Goal: Task Accomplishment & Management: Complete application form

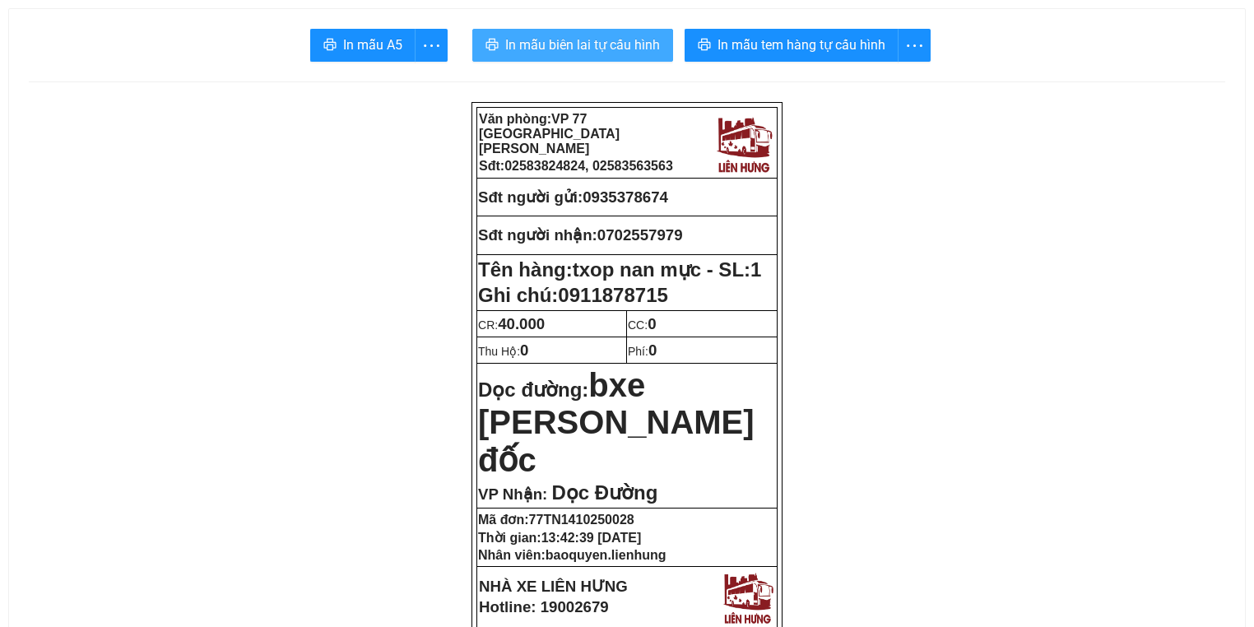
click at [572, 42] on span "In mẫu biên lai tự cấu hình" at bounding box center [582, 45] width 155 height 21
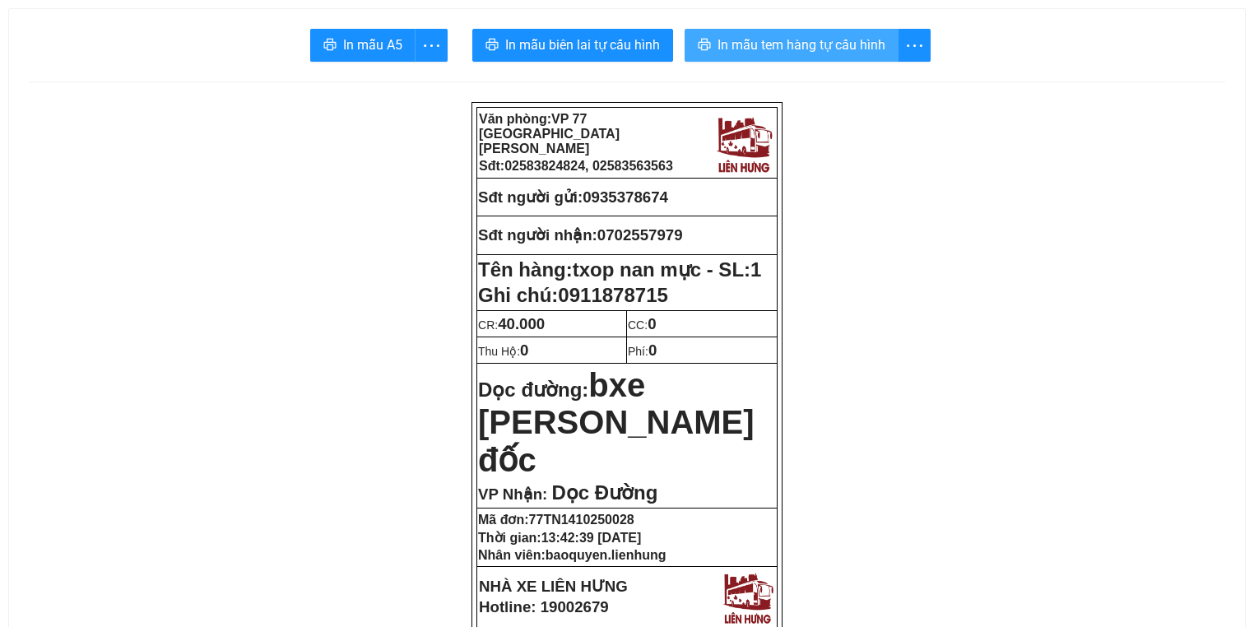
click at [776, 47] on span "In mẫu tem hàng tự cấu hình" at bounding box center [801, 45] width 168 height 21
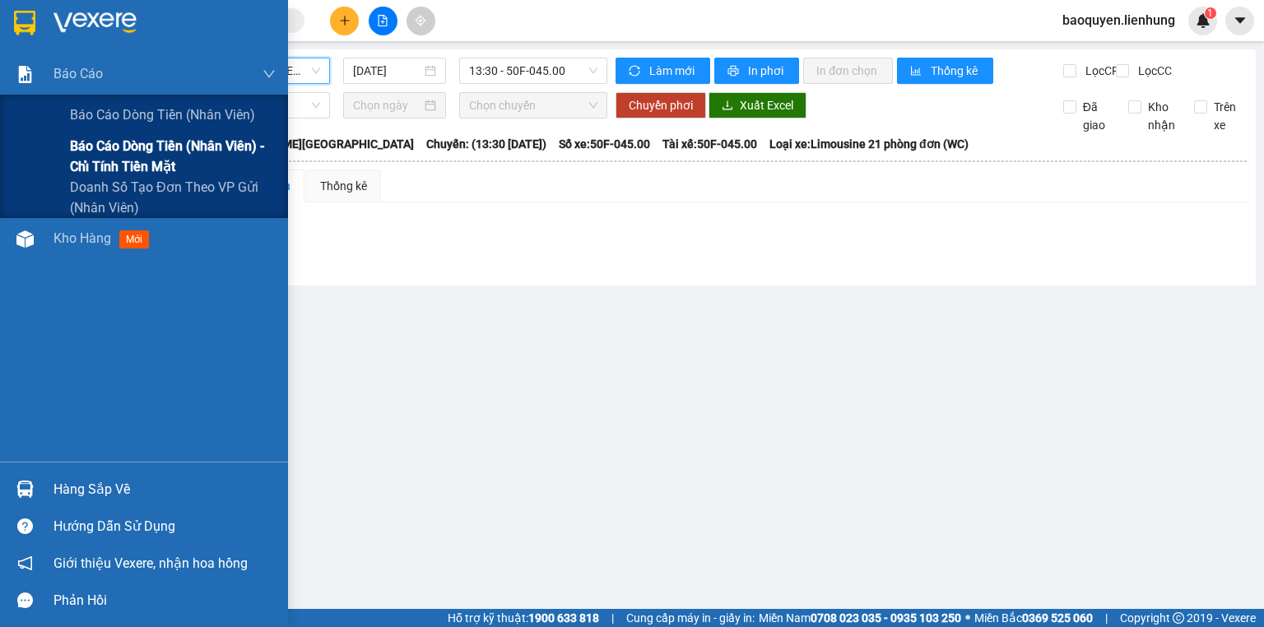
click at [140, 151] on span "Báo cáo dòng tiền (nhân viên) - chỉ tính tiền mặt" at bounding box center [173, 156] width 206 height 41
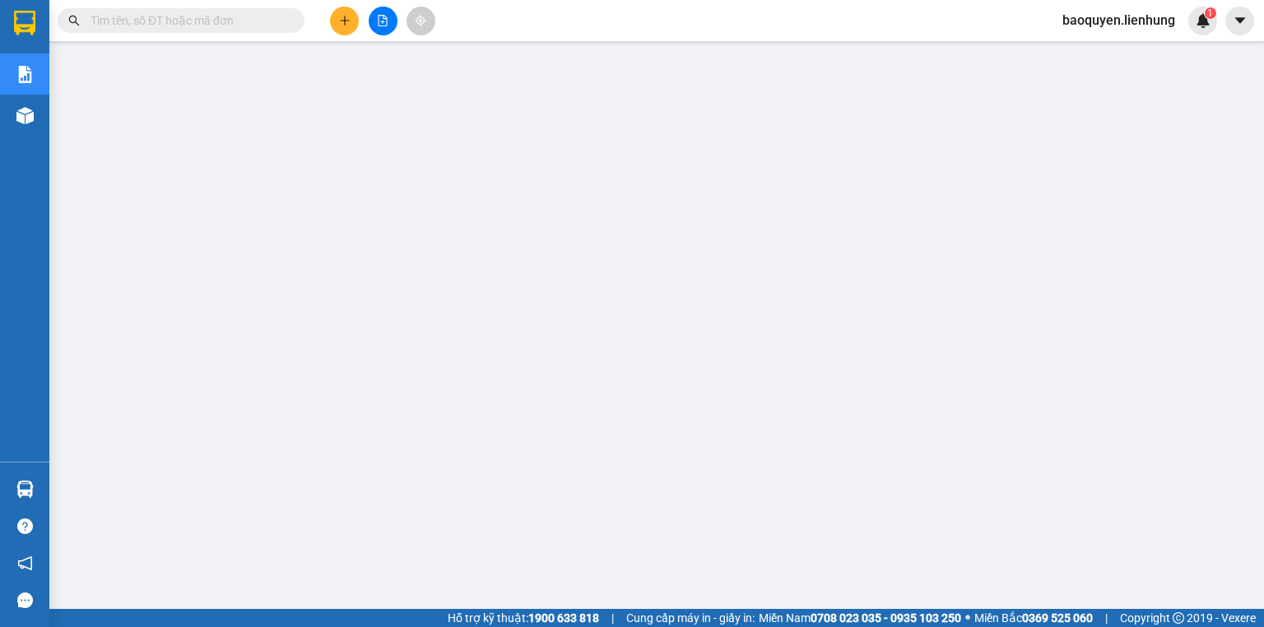
click at [190, 17] on input "text" at bounding box center [187, 21] width 194 height 18
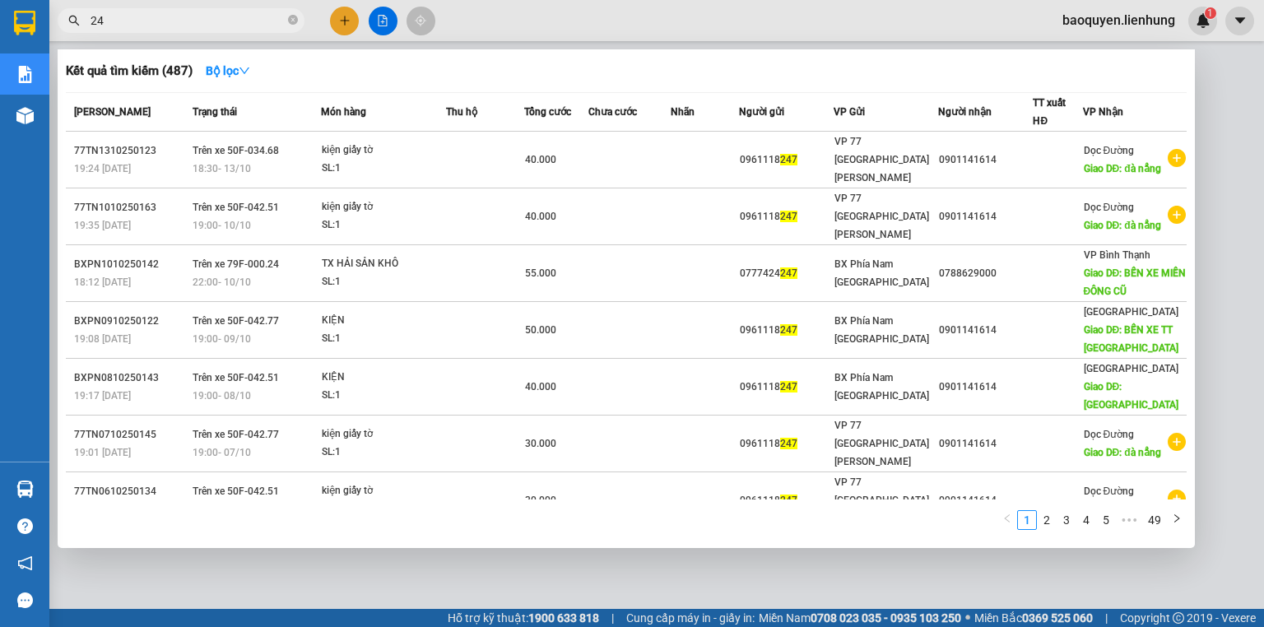
type input "2"
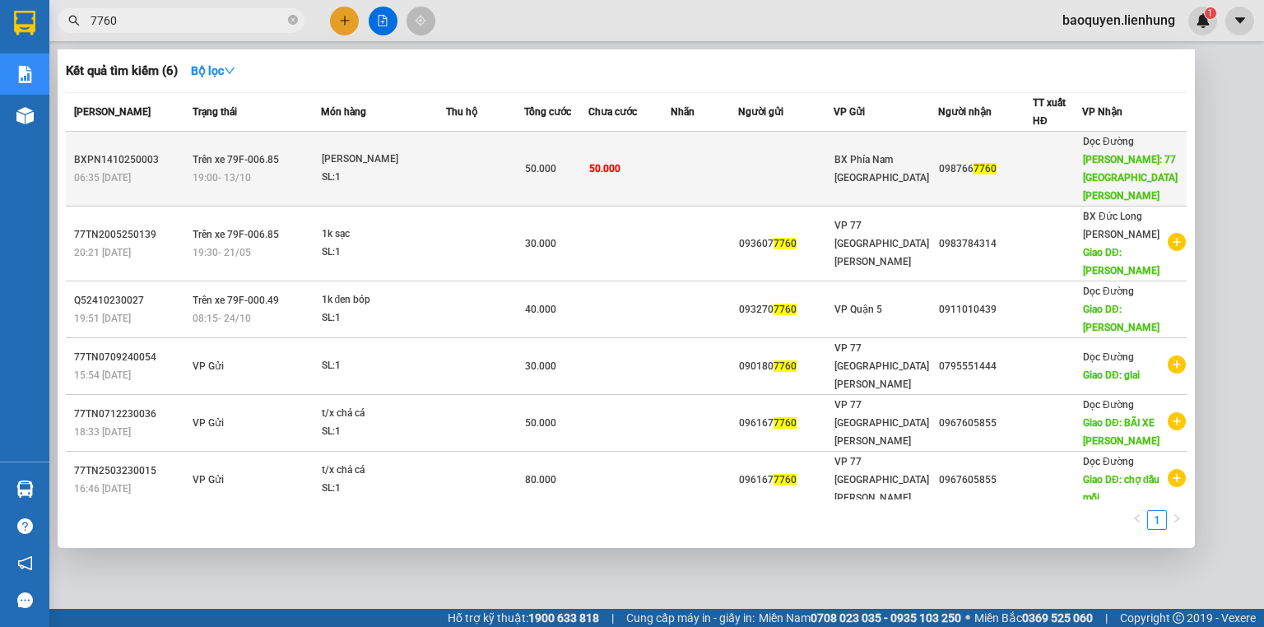
type input "7760"
click at [582, 177] on td "50.000" at bounding box center [556, 169] width 64 height 75
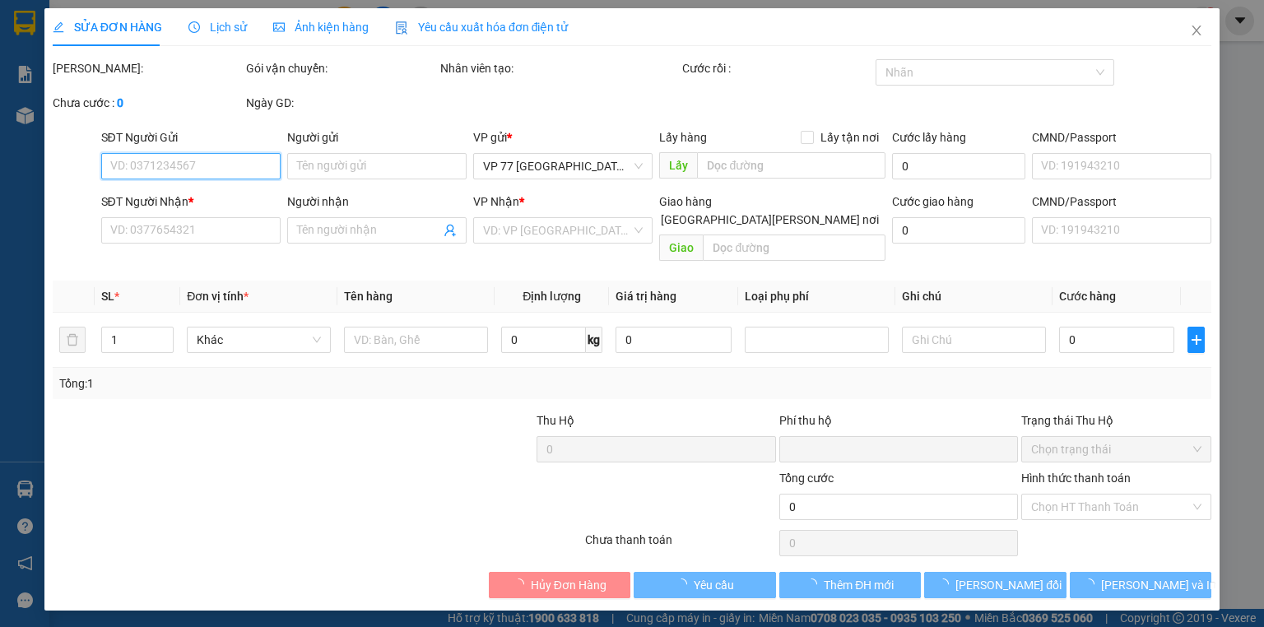
type input "0987667760"
type input "77 THÁI NGUYÊN"
type input "0"
type input "50.000"
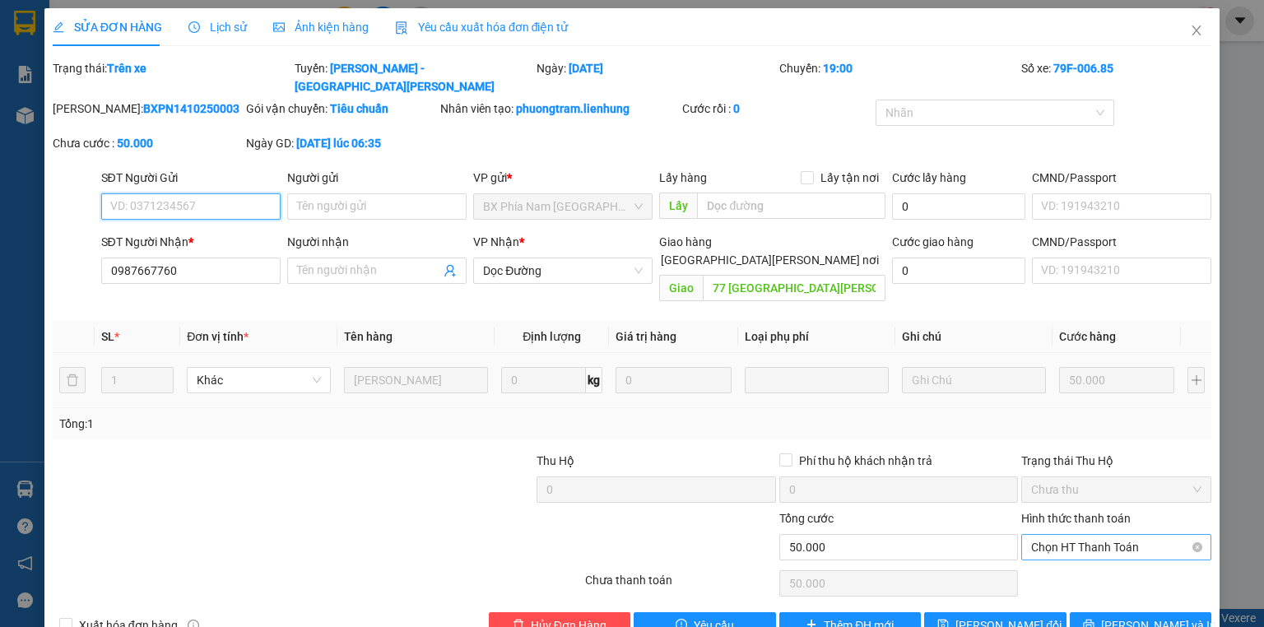
click at [1106, 535] on span "Chọn HT Thanh Toán" at bounding box center [1116, 547] width 170 height 25
click at [1106, 530] on div "Tại văn phòng" at bounding box center [1107, 543] width 189 height 26
type input "0"
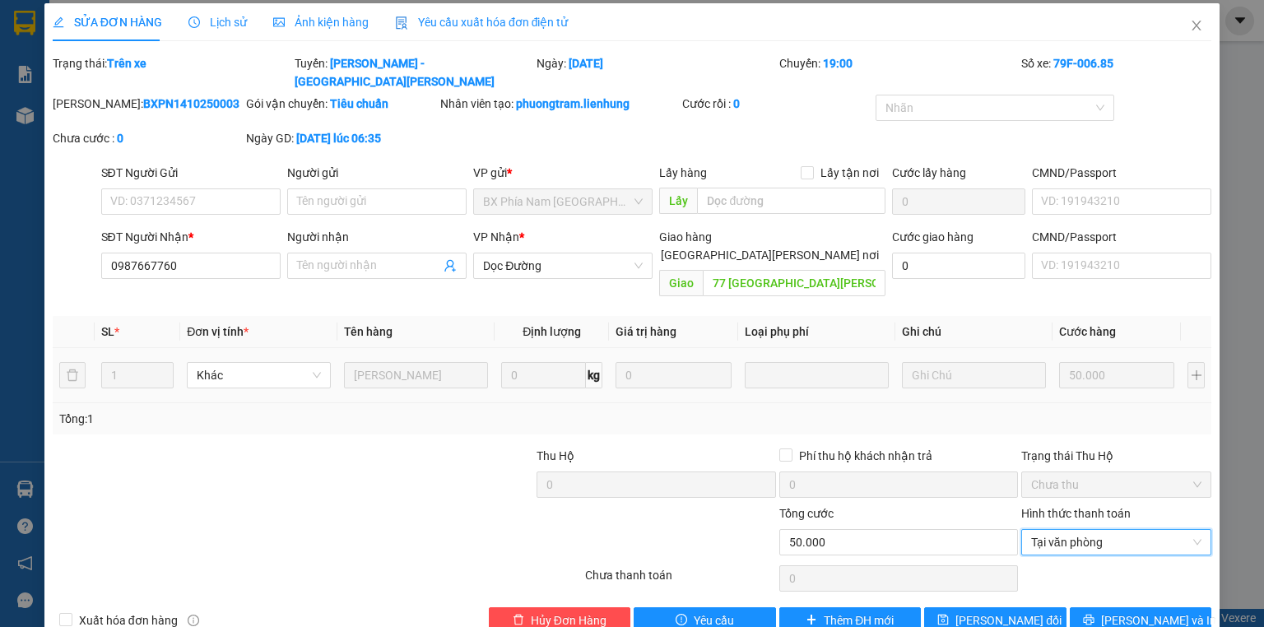
scroll to position [7, 0]
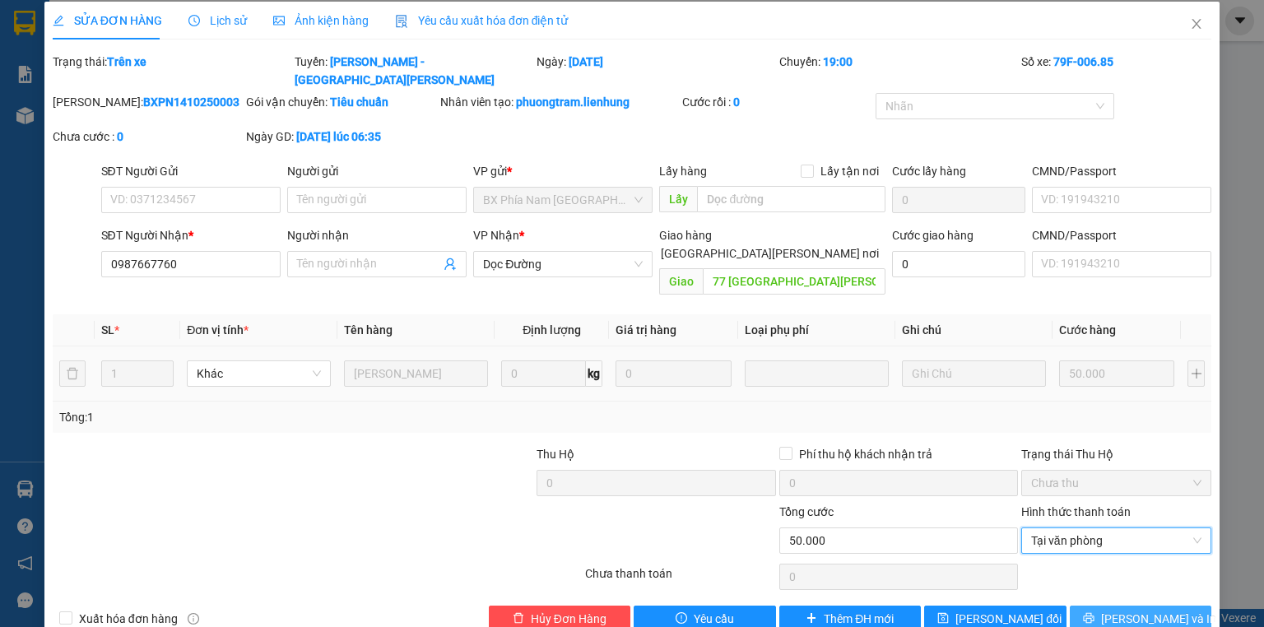
click at [1094, 612] on icon "printer" at bounding box center [1089, 618] width 12 height 12
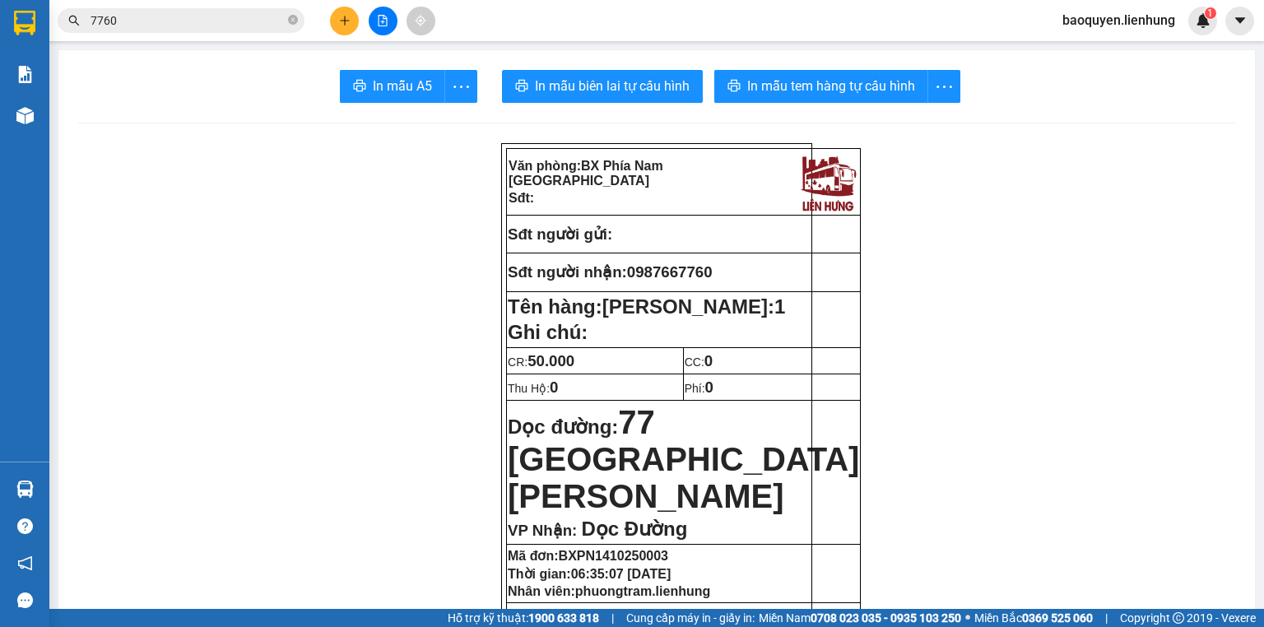
click at [135, 21] on input "7760" at bounding box center [187, 21] width 194 height 18
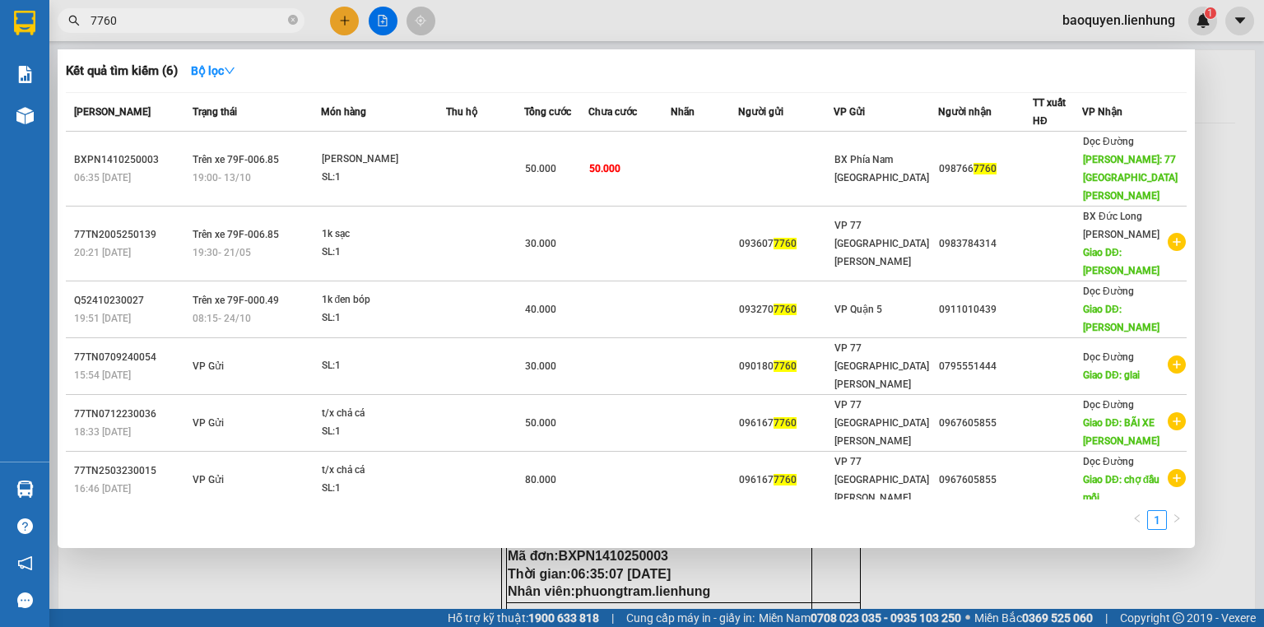
click at [135, 21] on input "7760" at bounding box center [187, 21] width 194 height 18
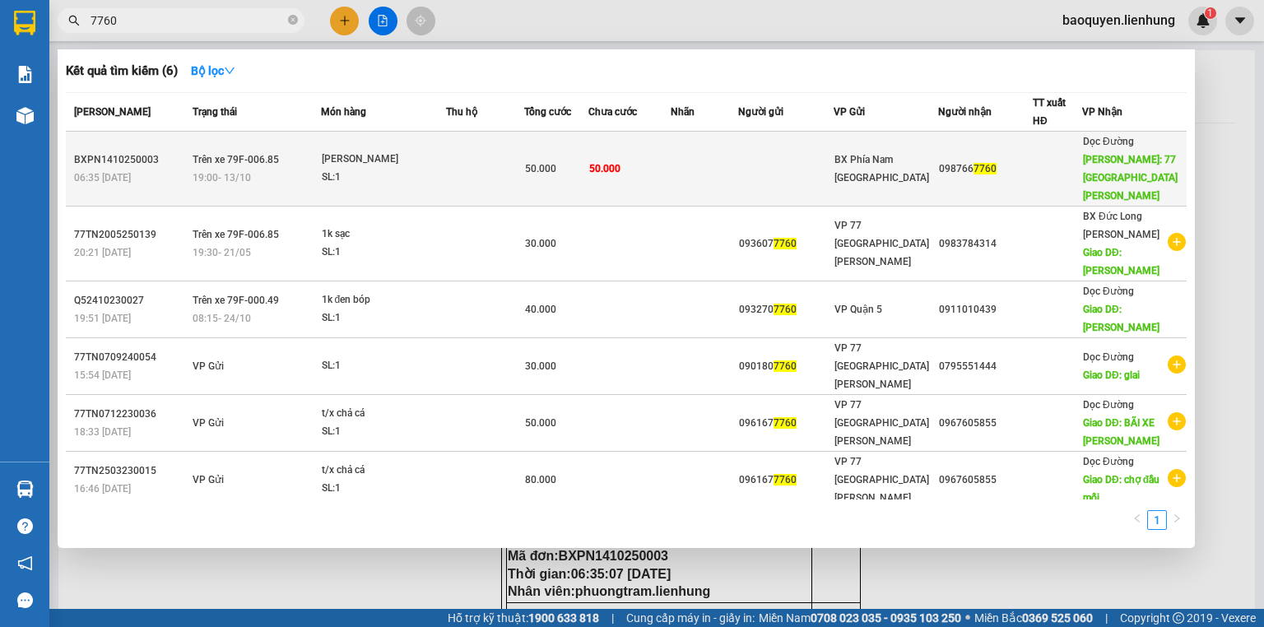
click at [525, 162] on td at bounding box center [485, 169] width 79 height 75
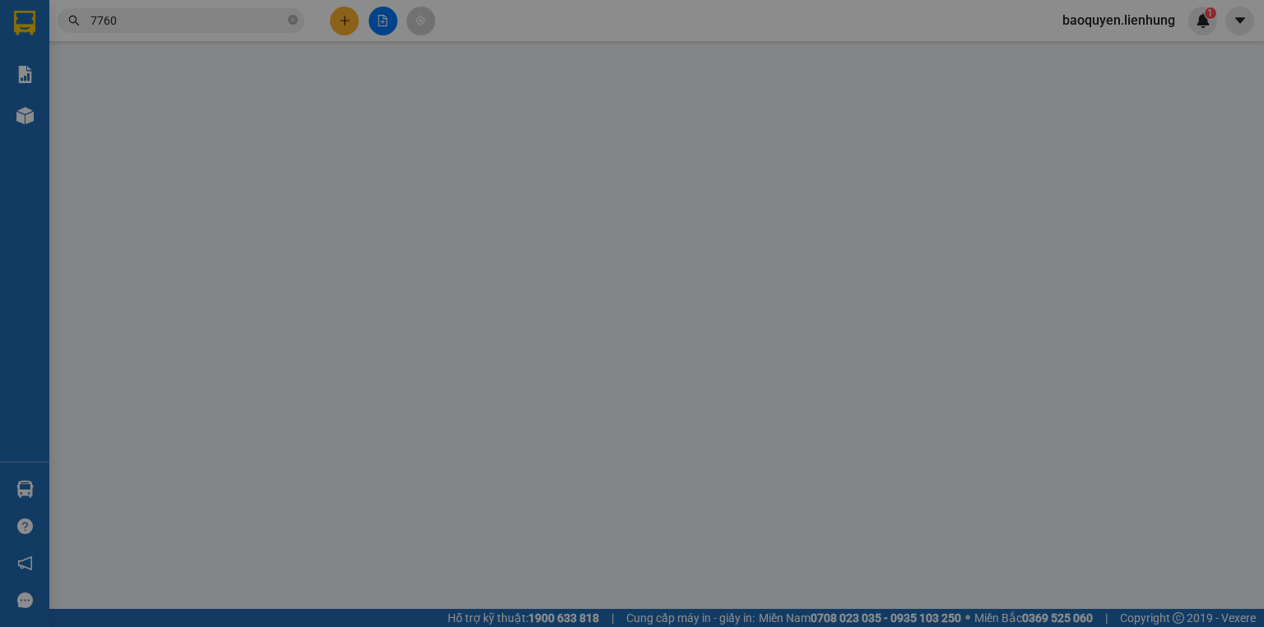
type input "0987667760"
type input "77 THÁI NGUYÊN"
type input "0"
type input "50.000"
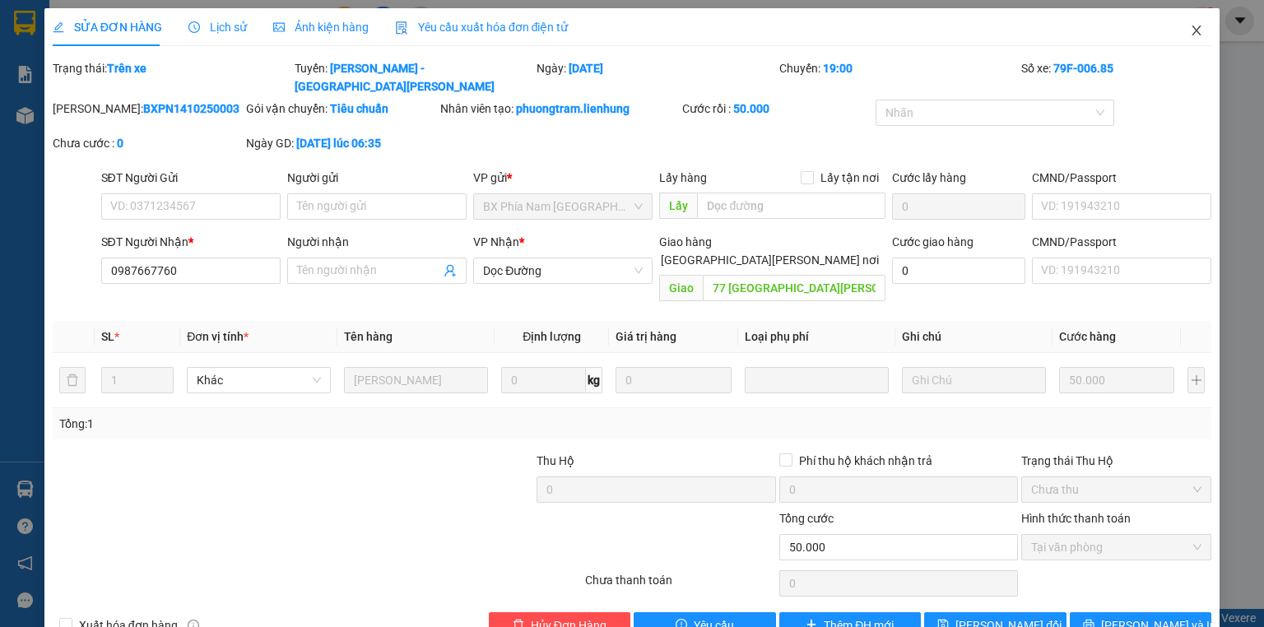
click at [1189, 37] on icon "close" at bounding box center [1195, 30] width 13 height 13
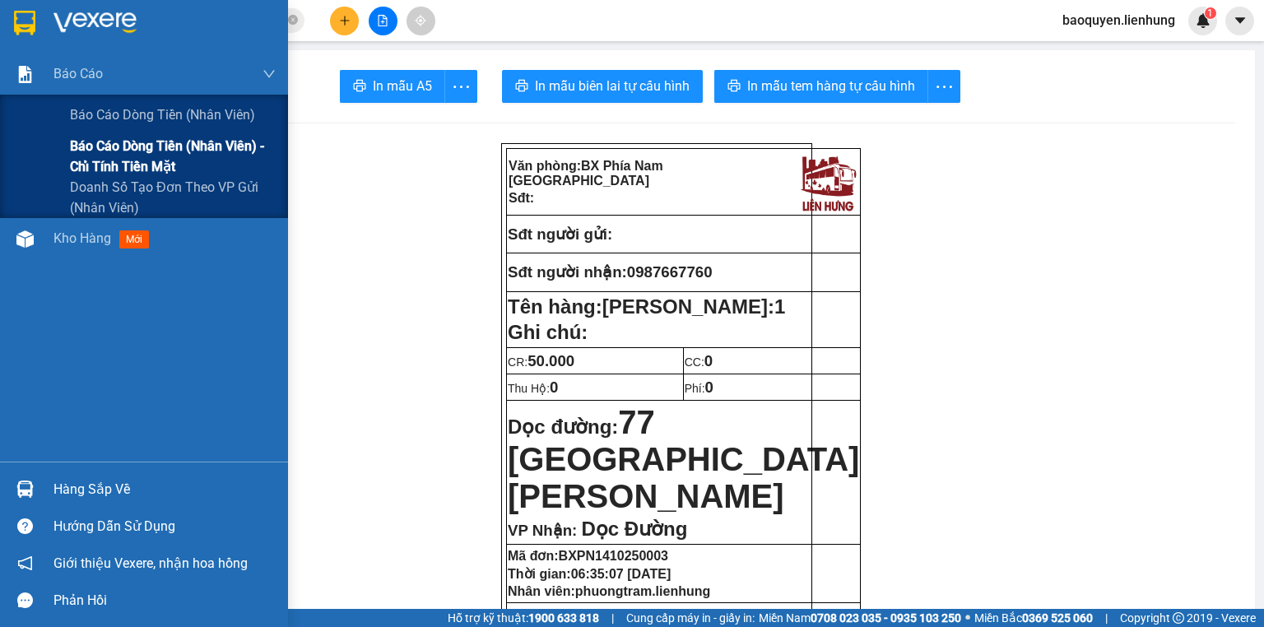
click at [100, 150] on span "Báo cáo dòng tiền (nhân viên) - chỉ tính tiền mặt" at bounding box center [173, 156] width 206 height 41
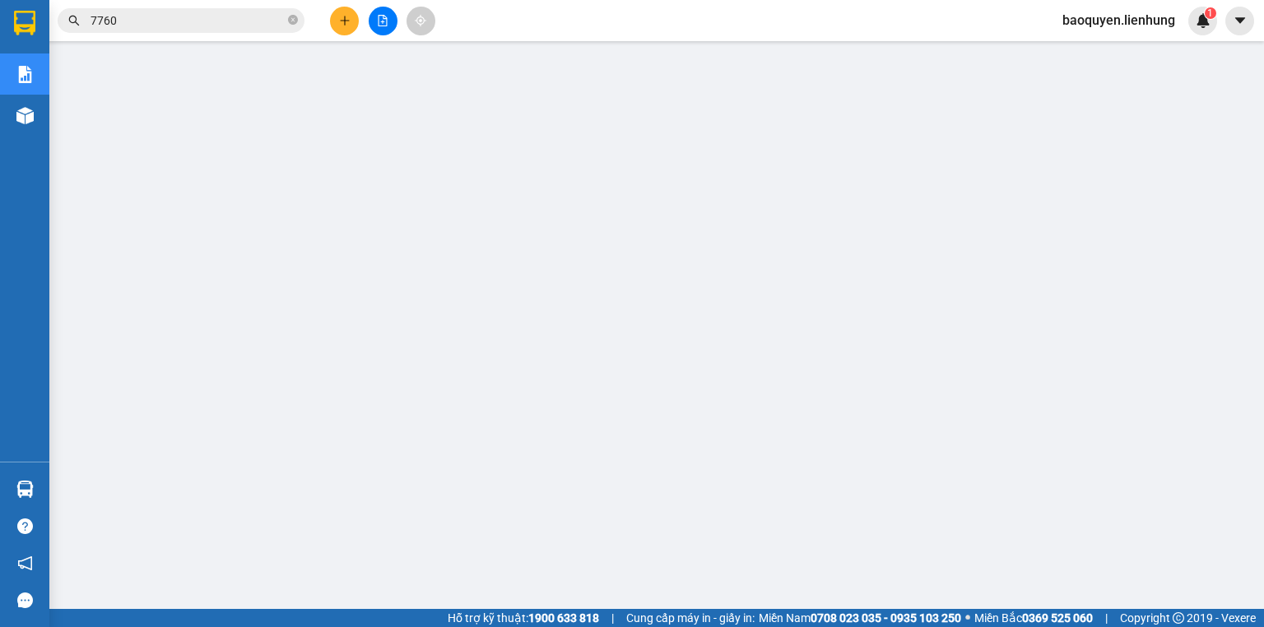
scroll to position [66, 0]
click at [1097, 29] on span "baoquyen.lienhung" at bounding box center [1118, 20] width 139 height 21
click at [1099, 53] on span "Đăng xuất" at bounding box center [1125, 51] width 105 height 18
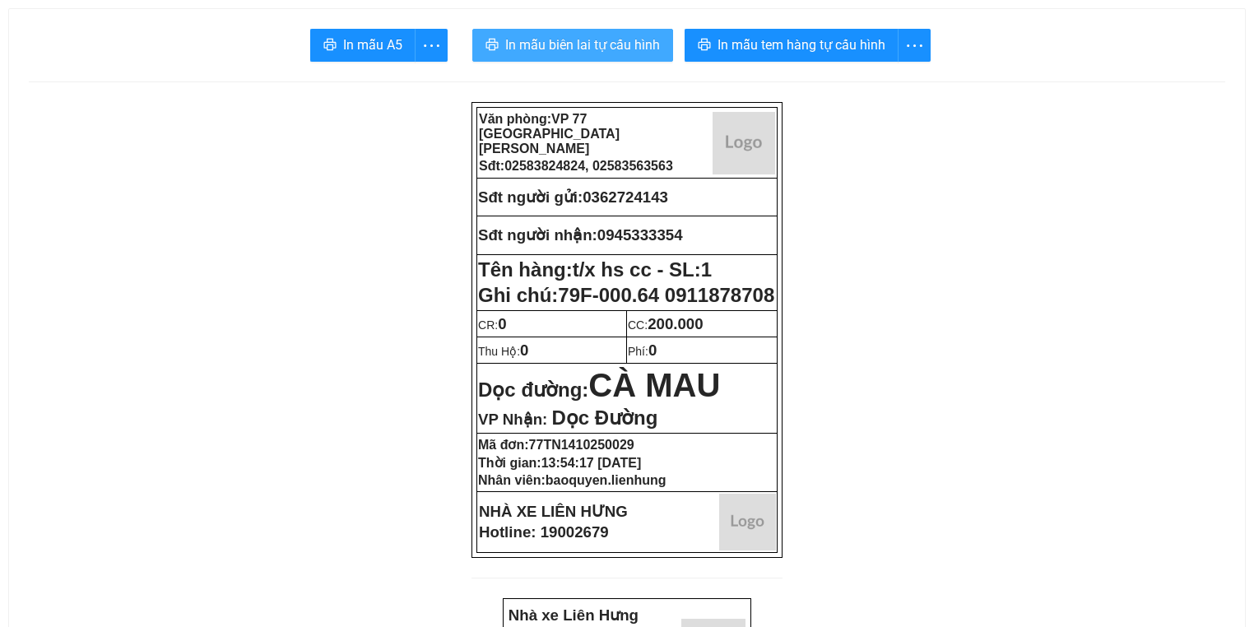
click at [582, 48] on span "In mẫu biên lai tự cấu hình" at bounding box center [582, 45] width 155 height 21
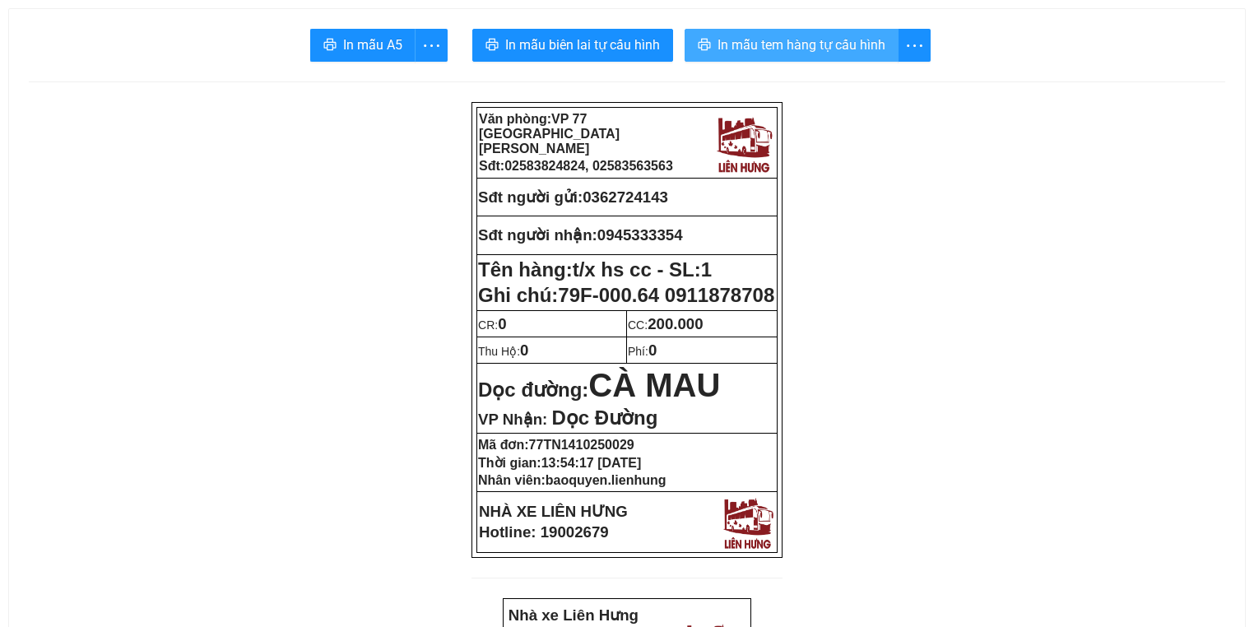
click at [826, 36] on span "In mẫu tem hàng tự cấu hình" at bounding box center [801, 45] width 168 height 21
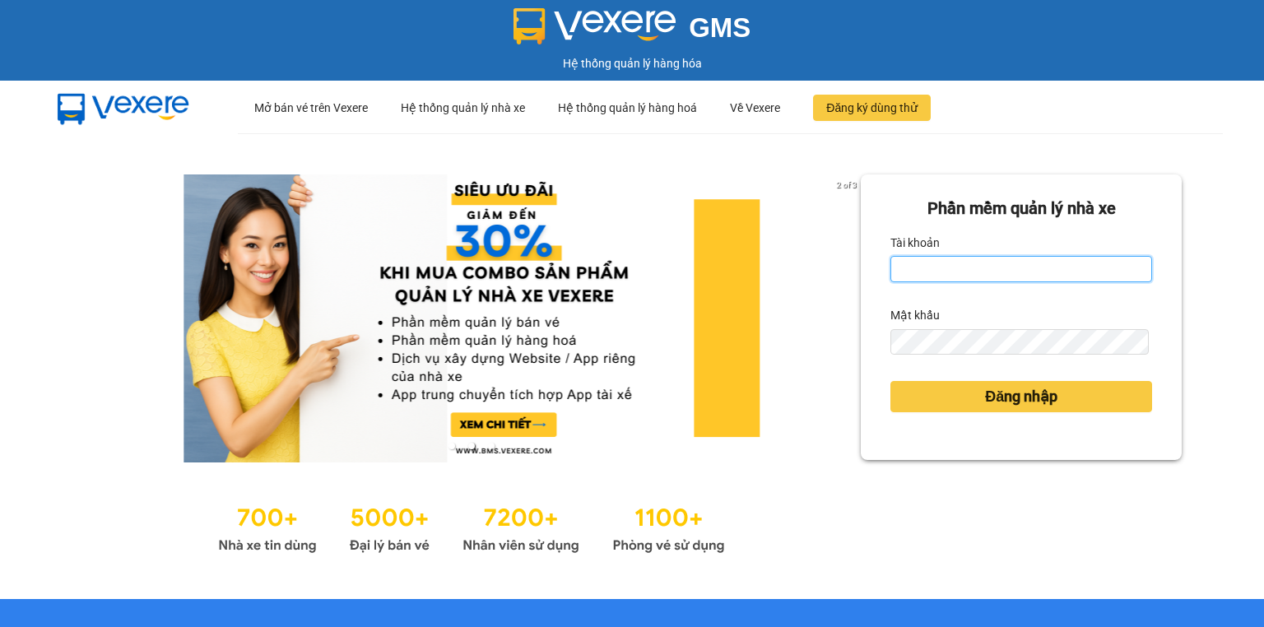
click at [997, 262] on input "Tài khoản" at bounding box center [1021, 269] width 262 height 26
type input "vang.lienhung"
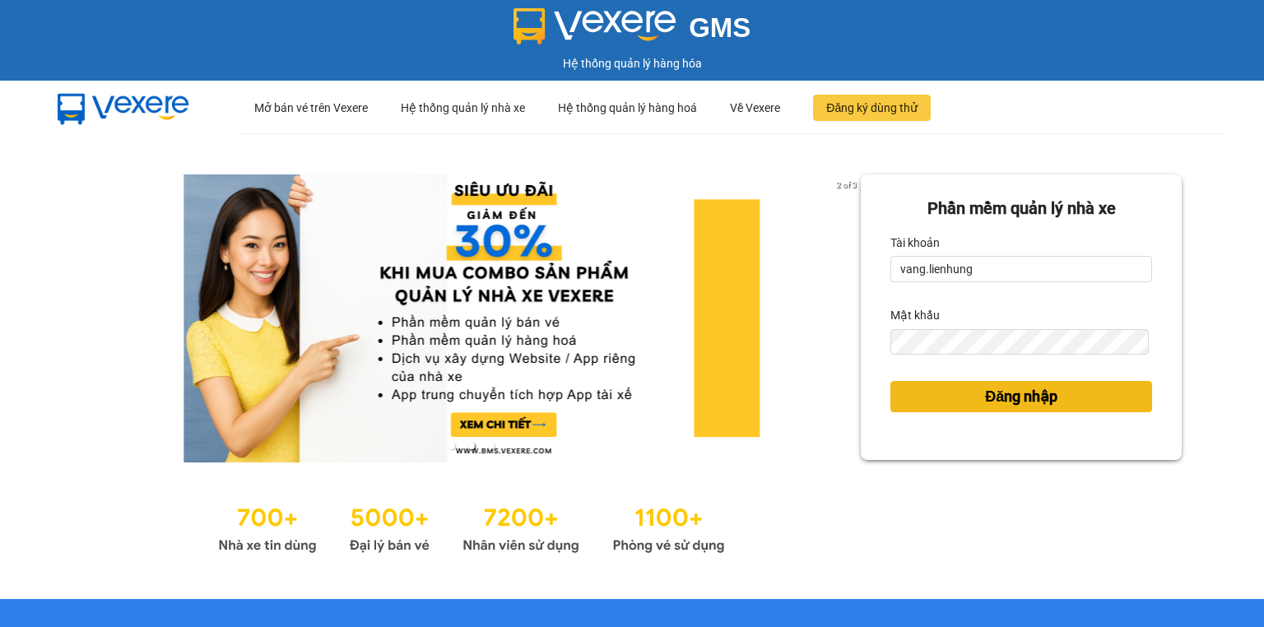
click at [990, 406] on span "Đăng nhập" at bounding box center [1021, 396] width 72 height 23
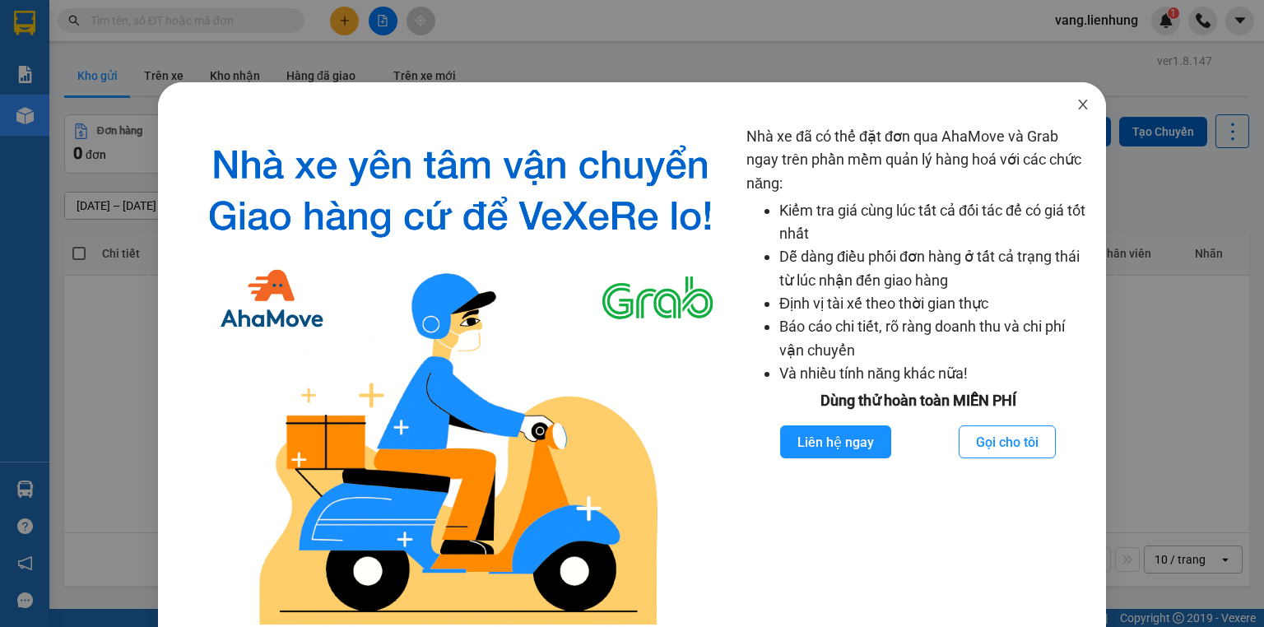
click at [1076, 103] on icon "close" at bounding box center [1082, 104] width 13 height 13
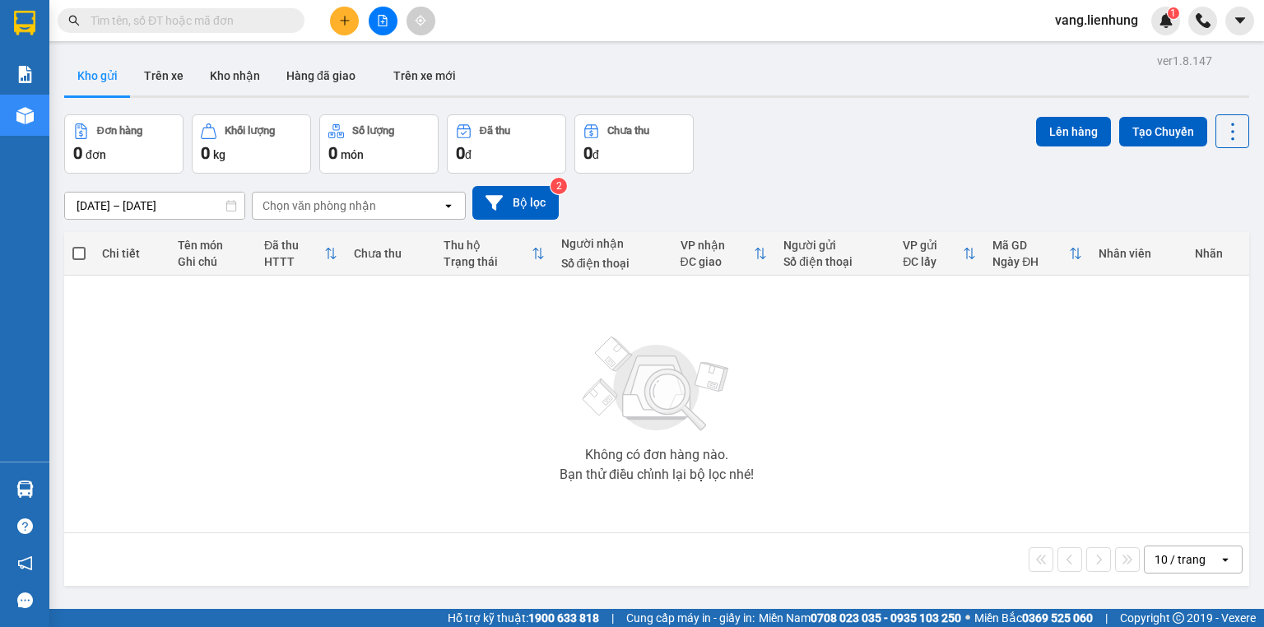
click at [214, 26] on input "text" at bounding box center [187, 21] width 194 height 18
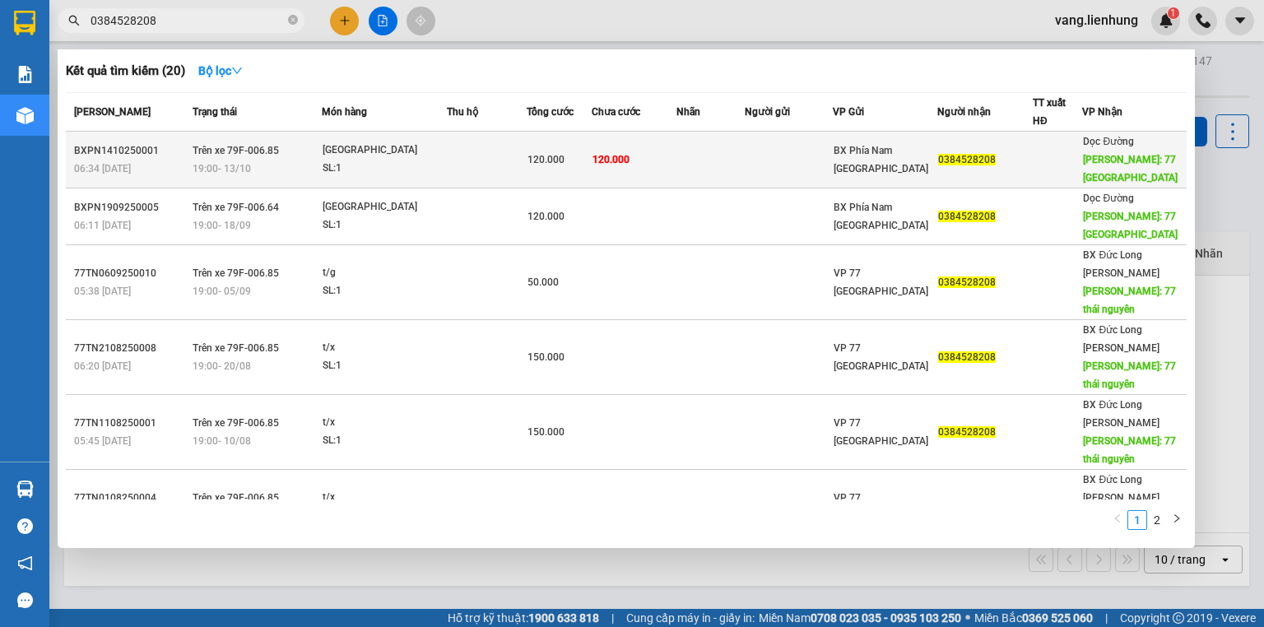
type input "0384528208"
click at [911, 168] on div "BX Phía Nam Nha Trang" at bounding box center [884, 159] width 103 height 36
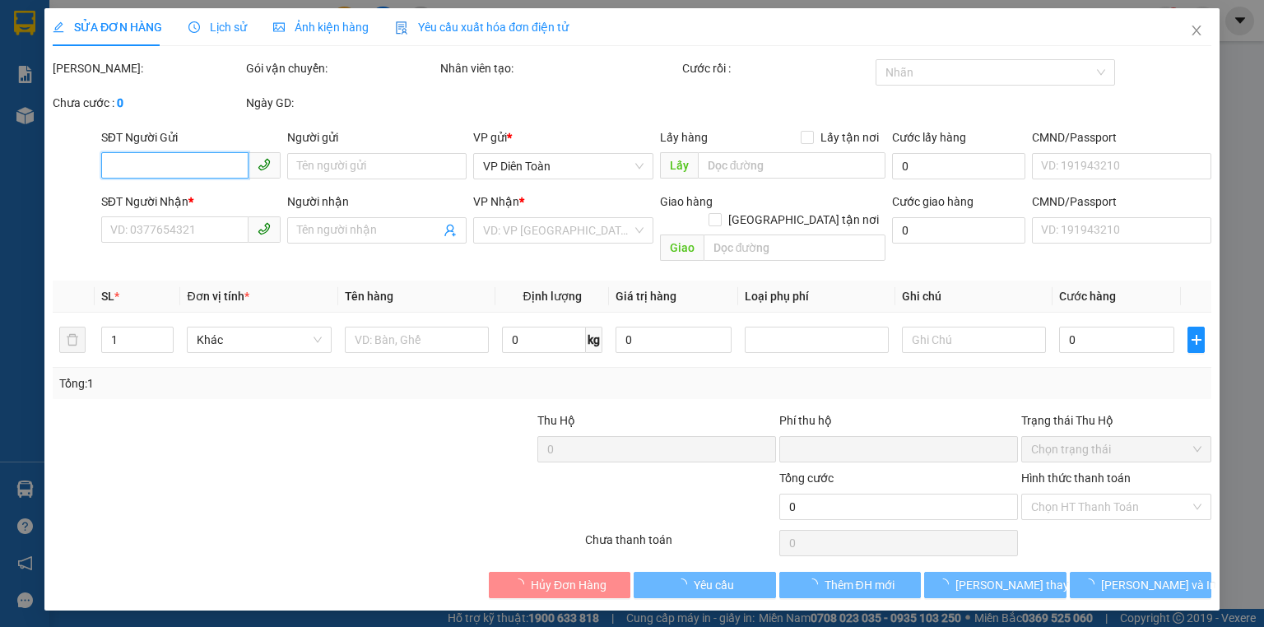
type input "0384528208"
type input "77 THÁI NGUYÊN"
type input "0"
type input "120.000"
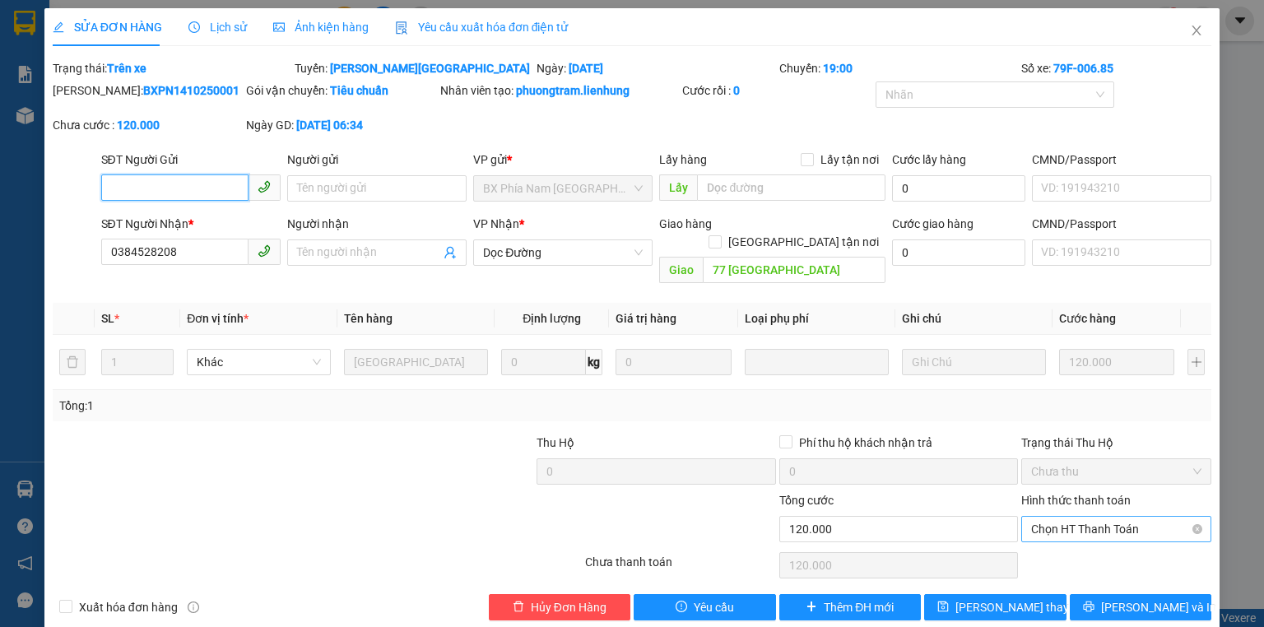
drag, startPoint x: 1076, startPoint y: 508, endPoint x: 1076, endPoint y: 520, distance: 12.3
click at [1076, 517] on span "Chọn HT Thanh Toán" at bounding box center [1116, 529] width 170 height 25
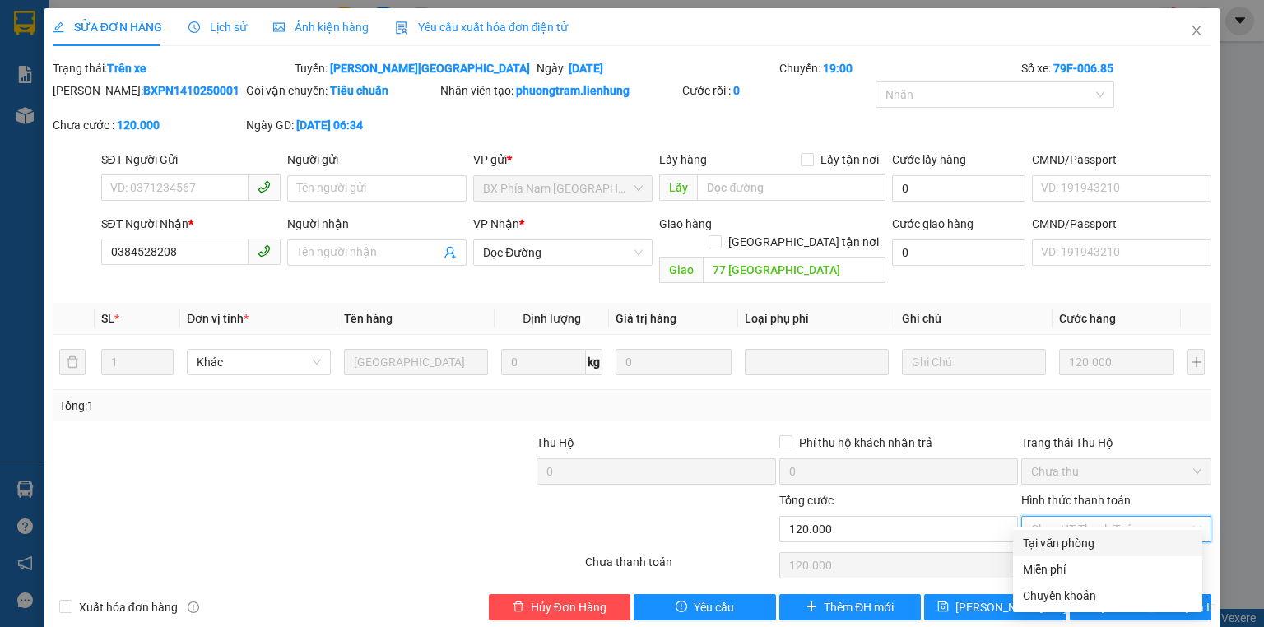
click at [1073, 545] on div "Tại văn phòng" at bounding box center [1106, 543] width 169 height 18
type input "0"
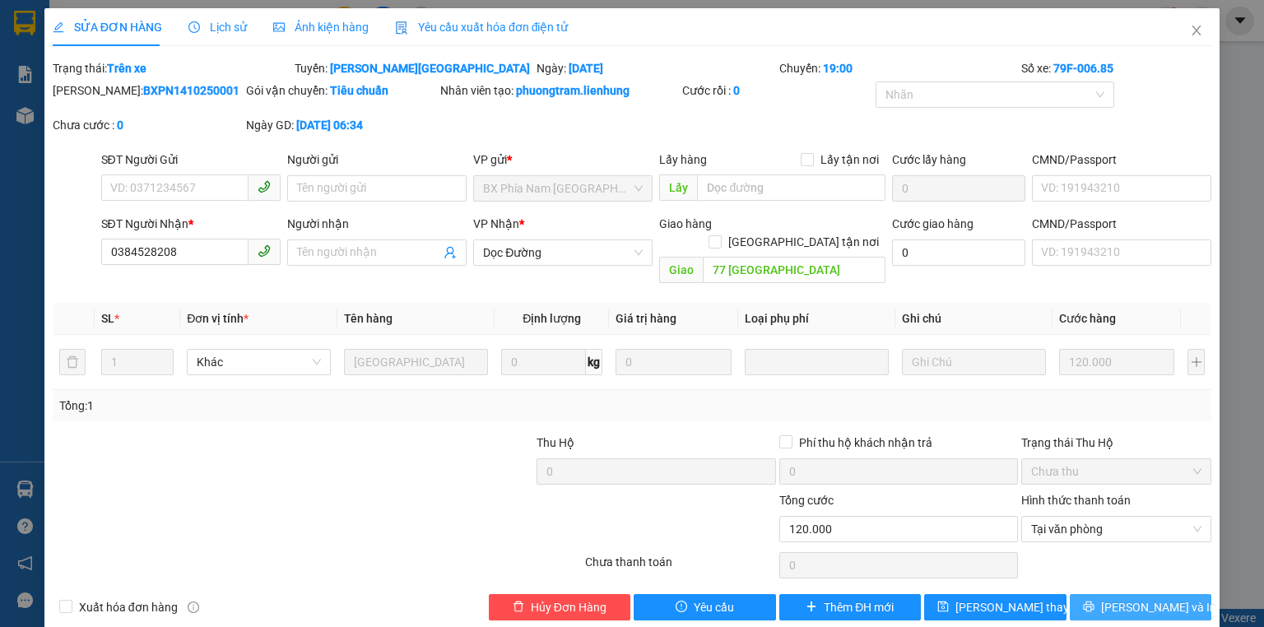
click at [1114, 596] on button "Lưu và In" at bounding box center [1140, 607] width 142 height 26
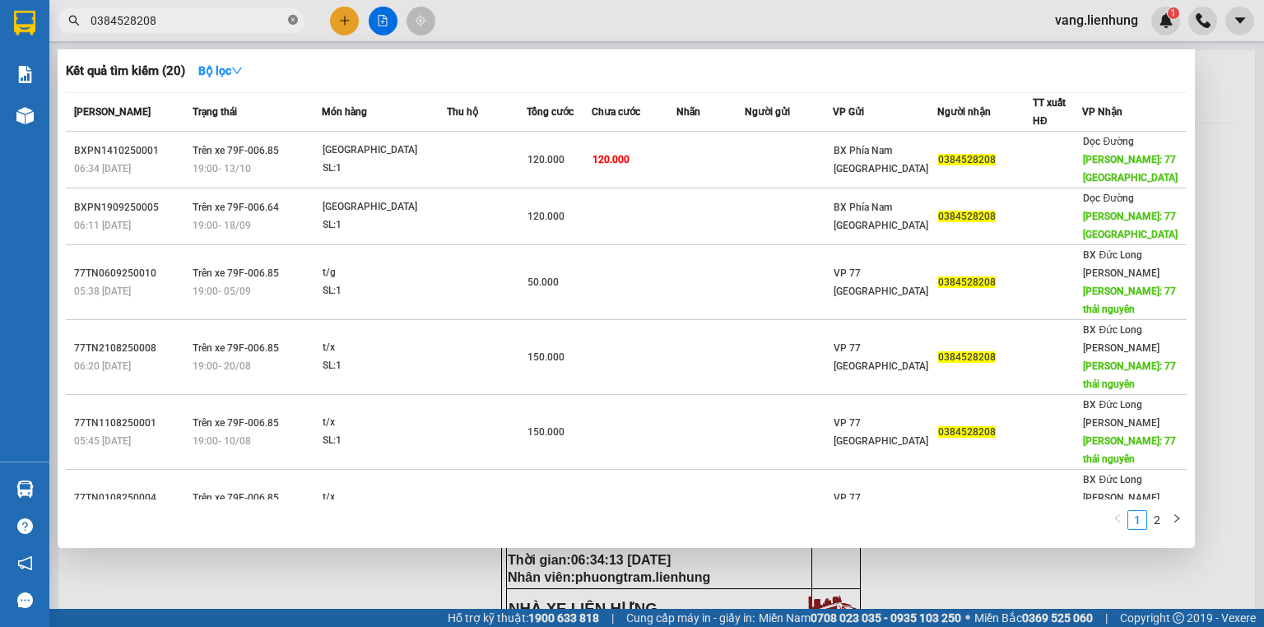
click at [294, 21] on icon "close-circle" at bounding box center [293, 20] width 10 height 10
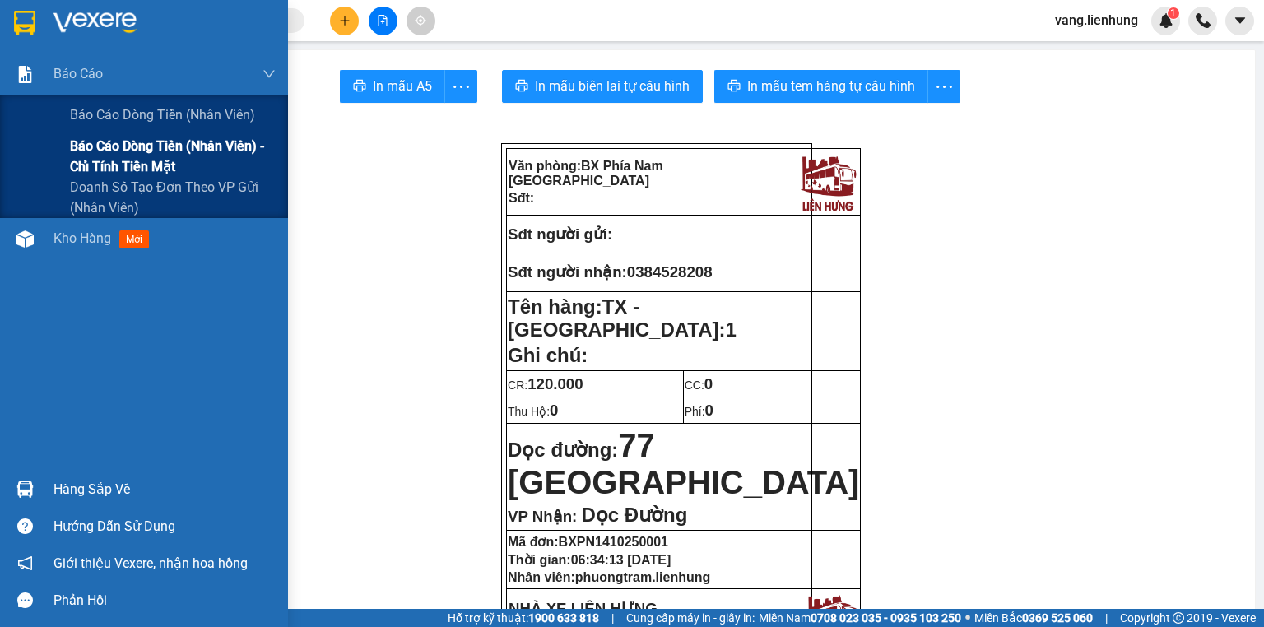
click at [141, 163] on span "Báo cáo dòng tiền (nhân viên) - chỉ tính tiền mặt" at bounding box center [173, 156] width 206 height 41
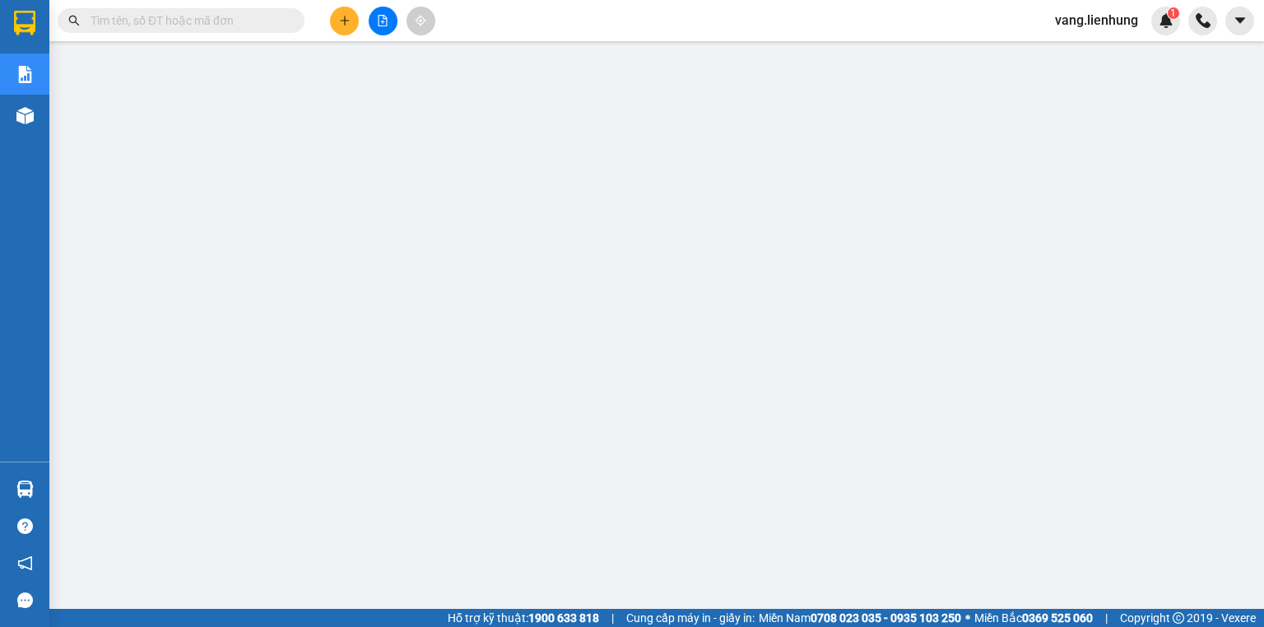
click at [1099, 26] on span "vang.lienhung" at bounding box center [1095, 20] width 109 height 21
click at [1097, 52] on span "Đăng xuất" at bounding box center [1103, 51] width 75 height 18
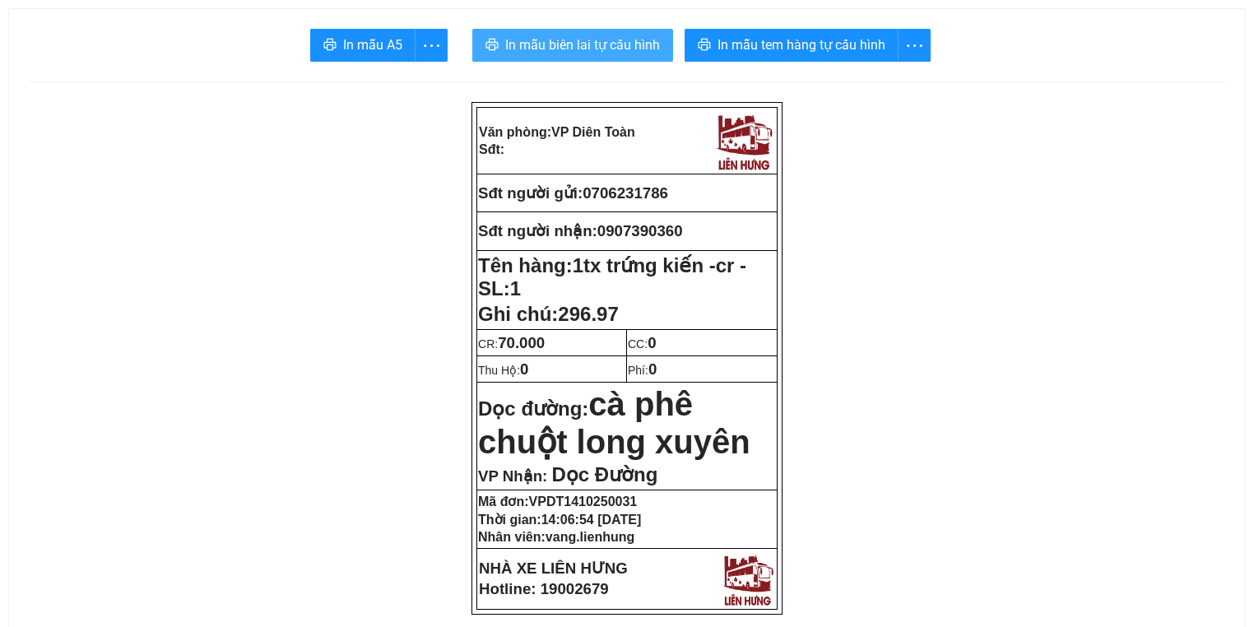
click at [581, 40] on span "In mẫu biên lai tự cấu hình" at bounding box center [582, 45] width 155 height 21
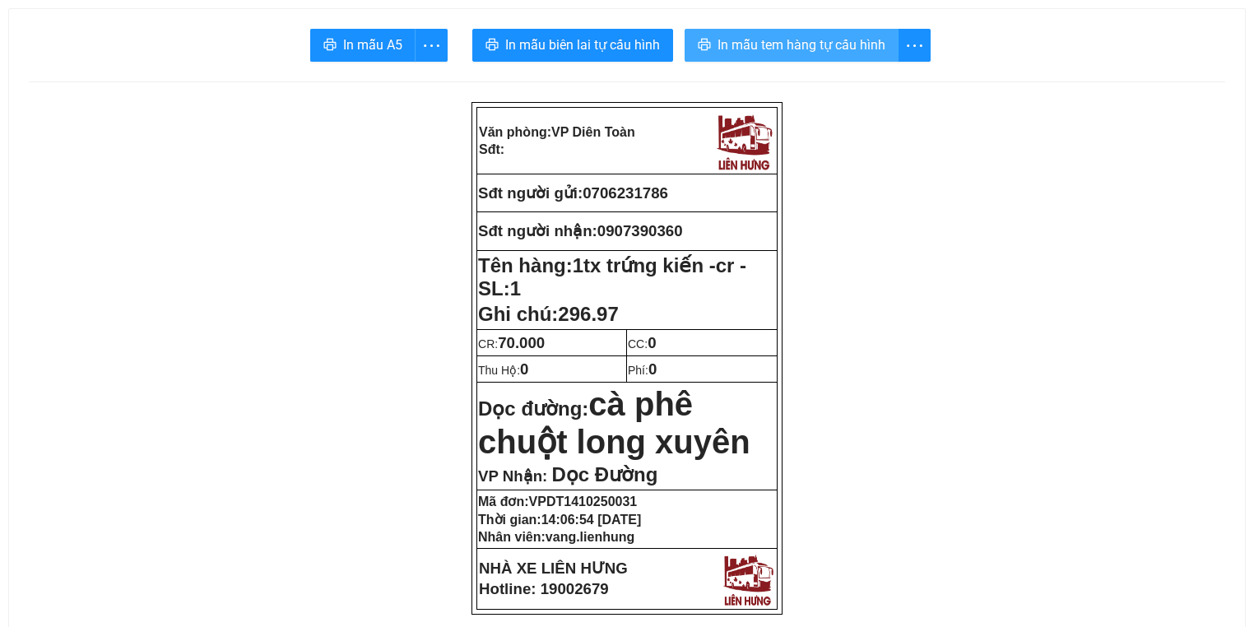
click at [791, 51] on span "In mẫu tem hàng tự cấu hình" at bounding box center [801, 45] width 168 height 21
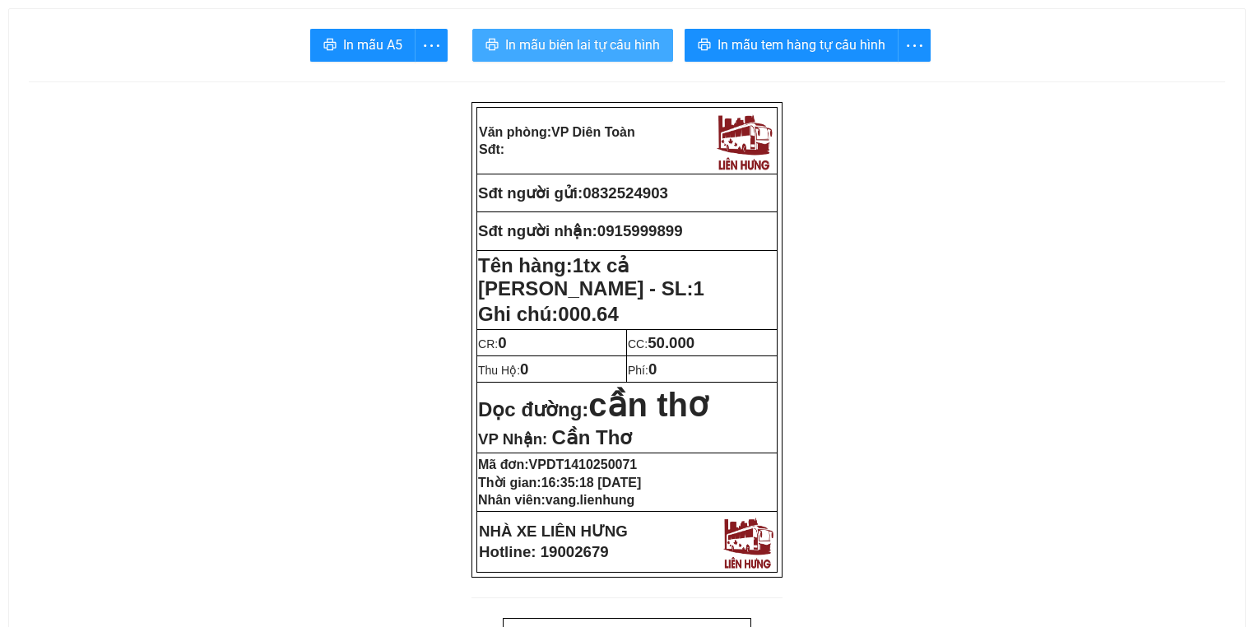
click at [593, 41] on span "In mẫu biên lai tự cấu hình" at bounding box center [582, 45] width 155 height 21
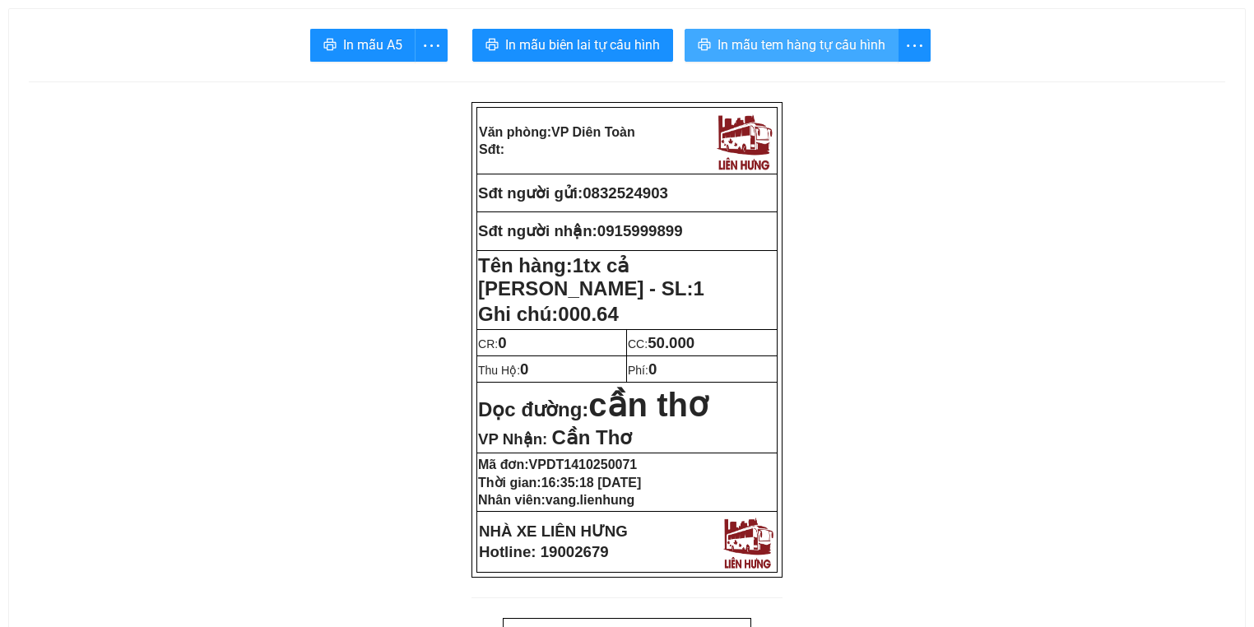
click at [842, 44] on span "In mẫu tem hàng tự cấu hình" at bounding box center [801, 45] width 168 height 21
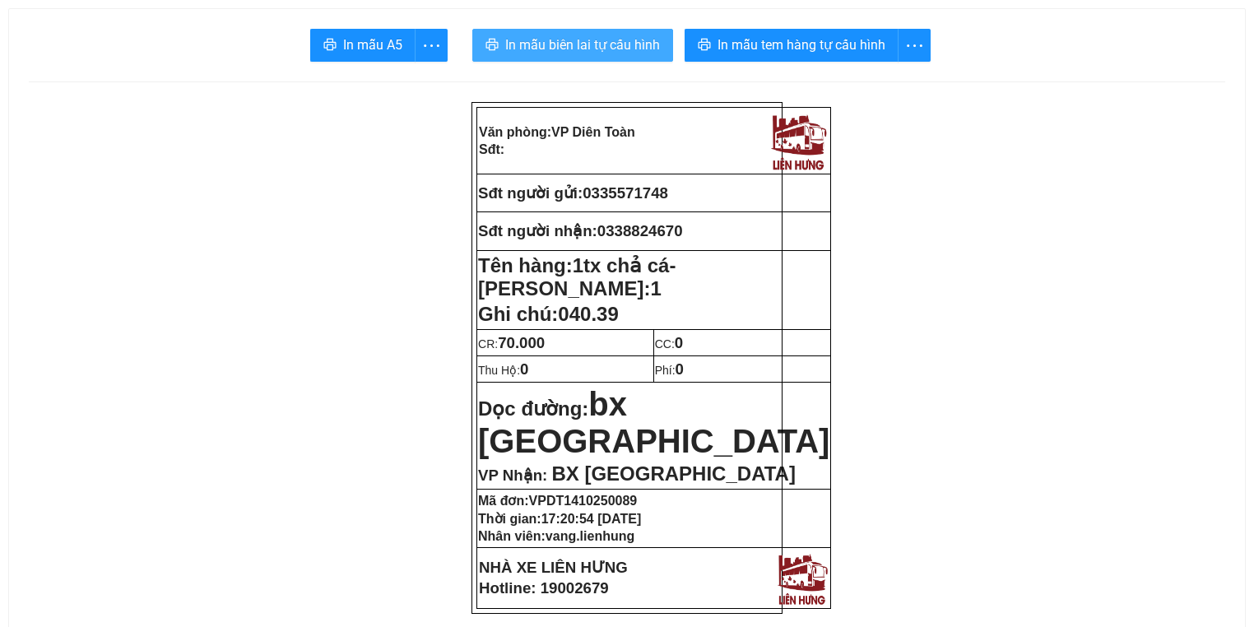
click at [586, 46] on span "In mẫu biên lai tự cấu hình" at bounding box center [582, 45] width 155 height 21
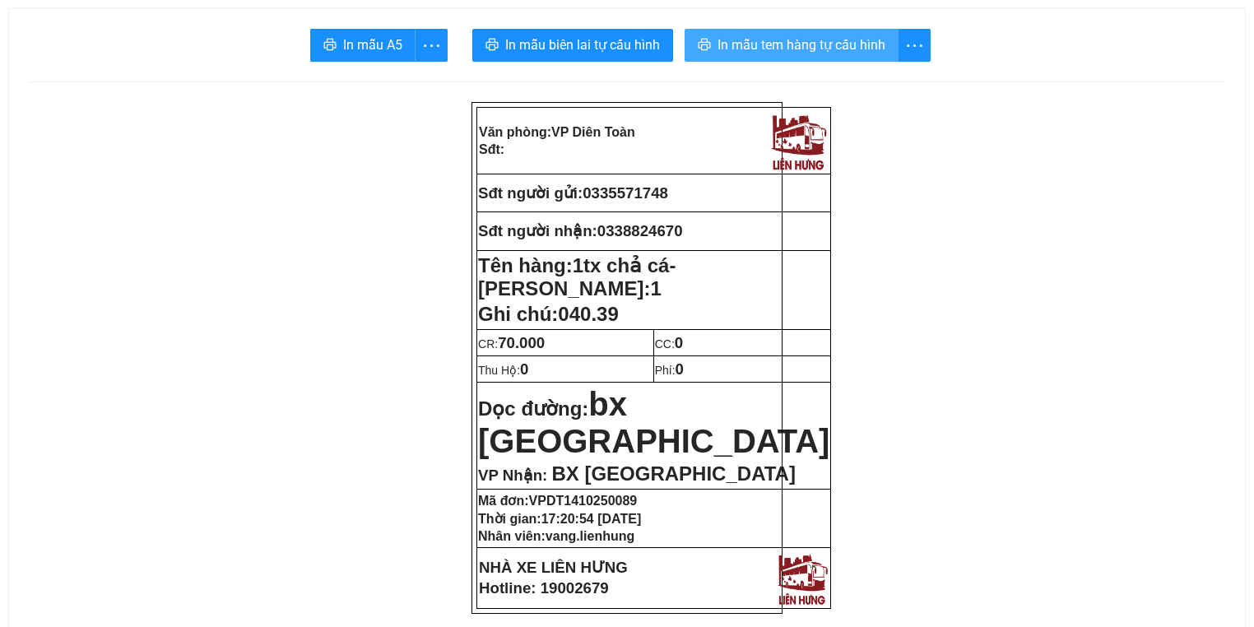
click at [750, 48] on span "In mẫu tem hàng tự cấu hình" at bounding box center [801, 45] width 168 height 21
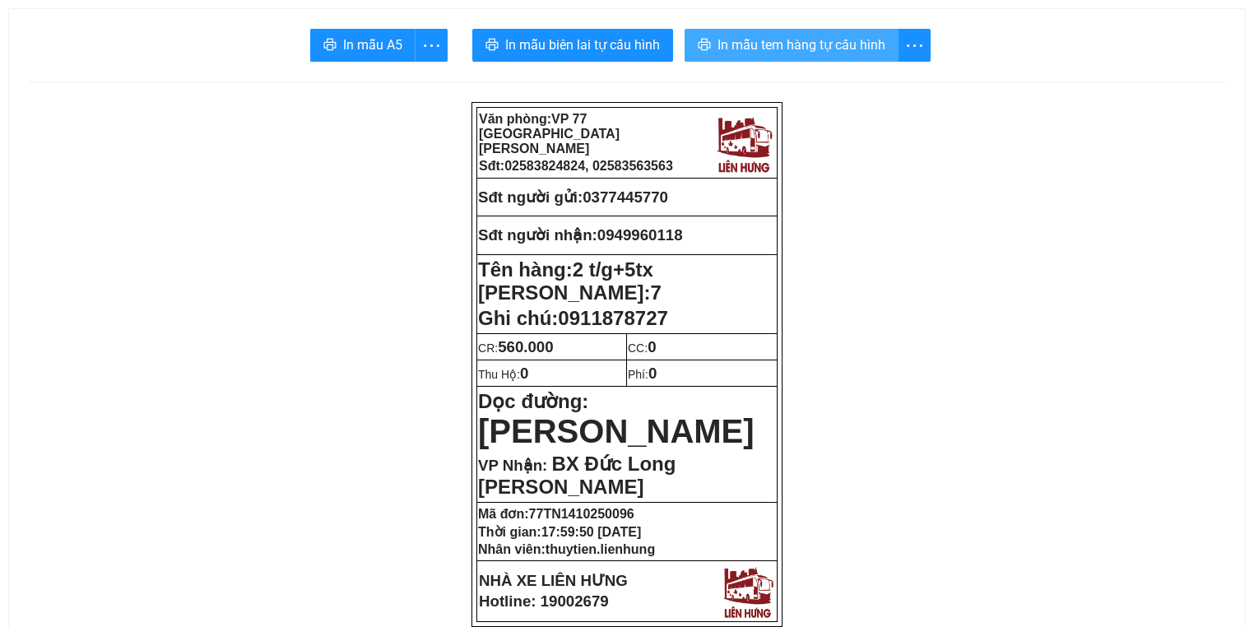
click at [800, 38] on span "In mẫu tem hàng tự cấu hình" at bounding box center [801, 45] width 168 height 21
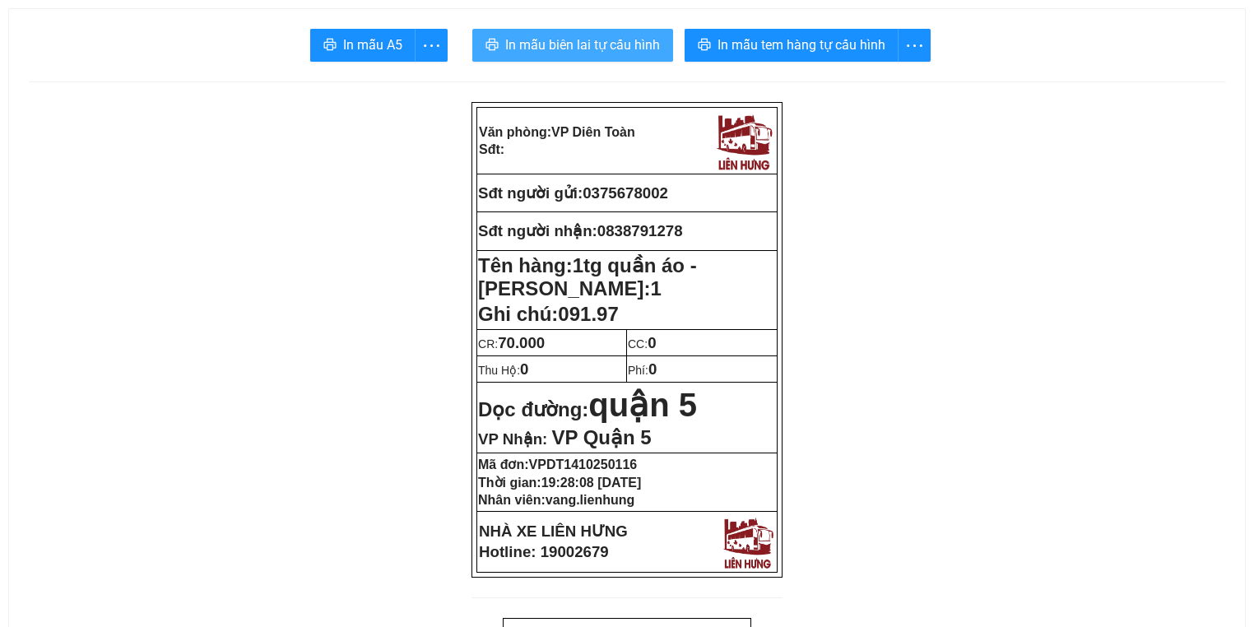
click at [559, 46] on span "In mẫu biên lai tự cấu hình" at bounding box center [582, 45] width 155 height 21
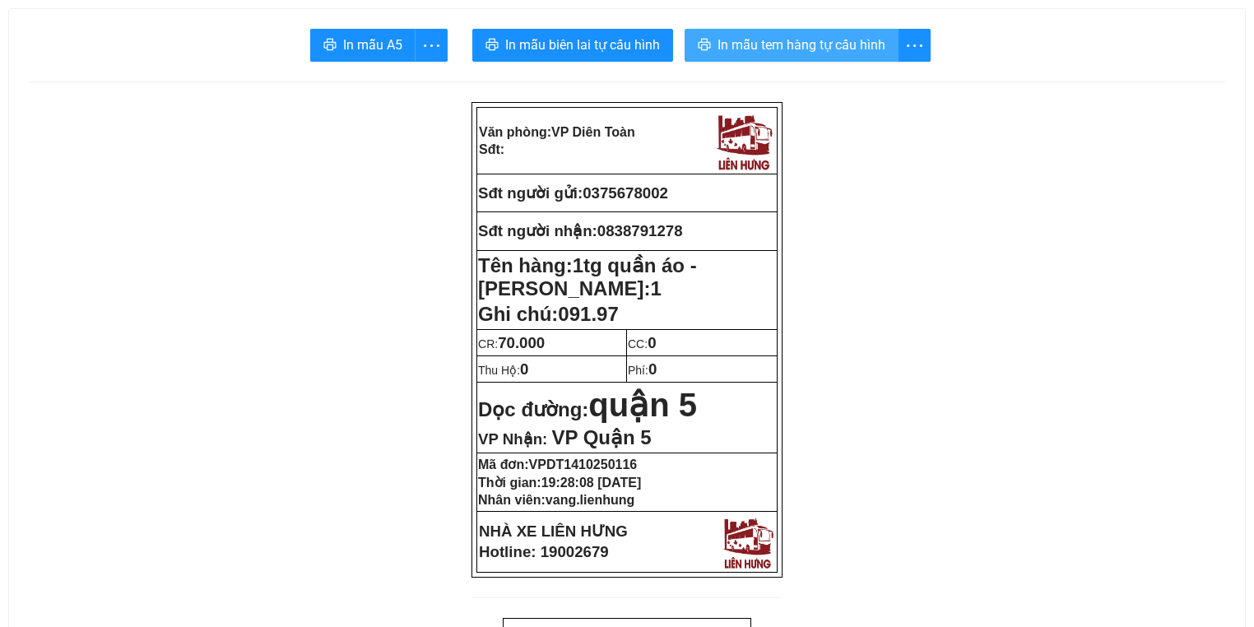
click at [762, 43] on span "In mẫu tem hàng tự cấu hình" at bounding box center [801, 45] width 168 height 21
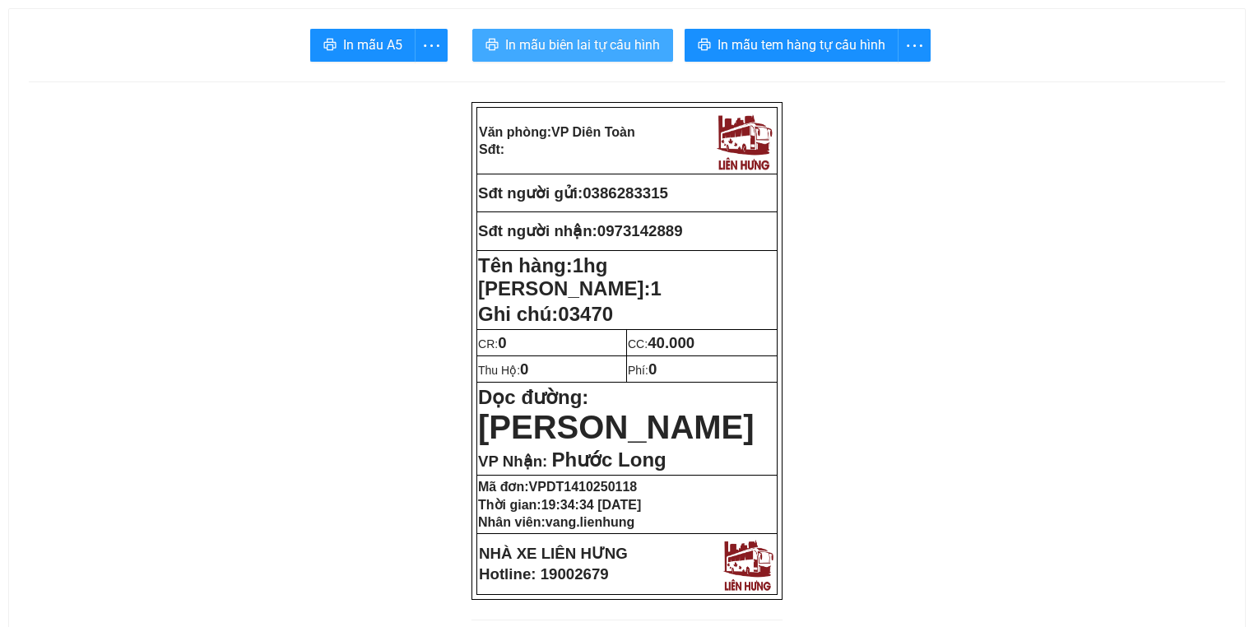
click at [605, 45] on span "In mẫu biên lai tự cấu hình" at bounding box center [582, 45] width 155 height 21
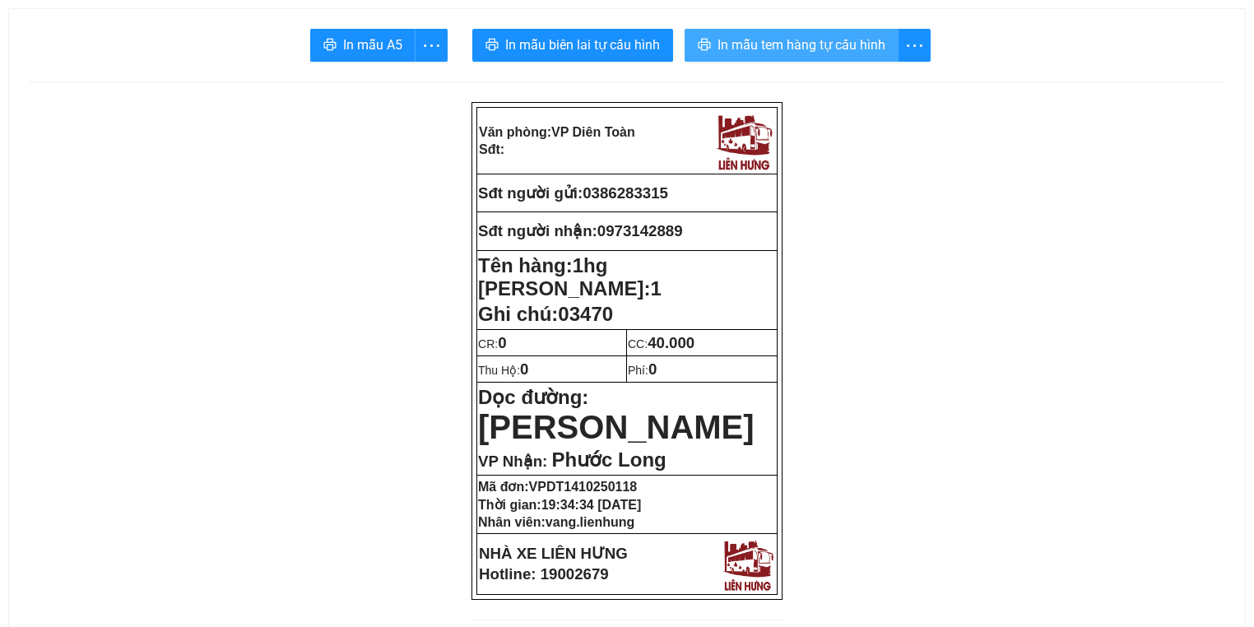
click at [788, 31] on button "In mẫu tem hàng tự cấu hình" at bounding box center [791, 45] width 214 height 33
